Goal: Navigation & Orientation: Find specific page/section

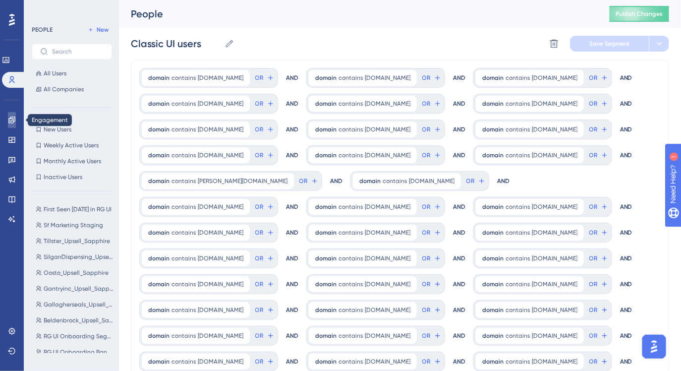
click at [15, 119] on icon at bounding box center [12, 120] width 8 height 8
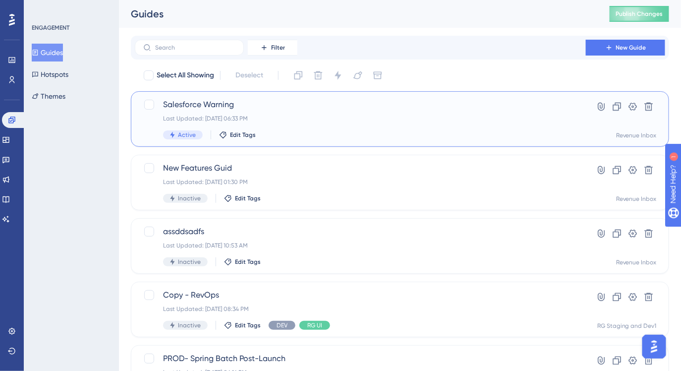
click at [283, 117] on div "Last Updated: [DATE] 06:33 PM" at bounding box center [360, 118] width 395 height 8
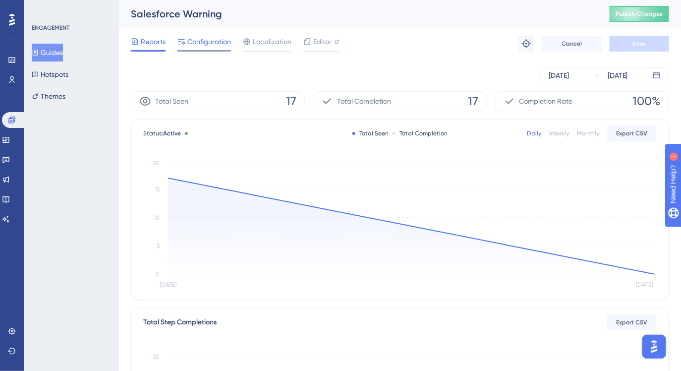
click at [210, 43] on span "Configuration" at bounding box center [209, 42] width 44 height 12
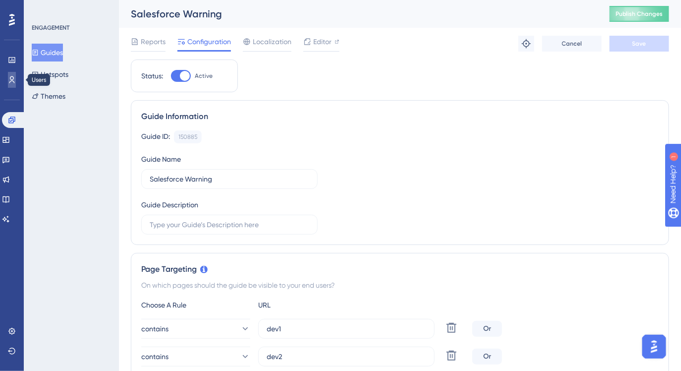
click at [12, 80] on icon at bounding box center [12, 80] width 8 height 8
